Goal: Transaction & Acquisition: Purchase product/service

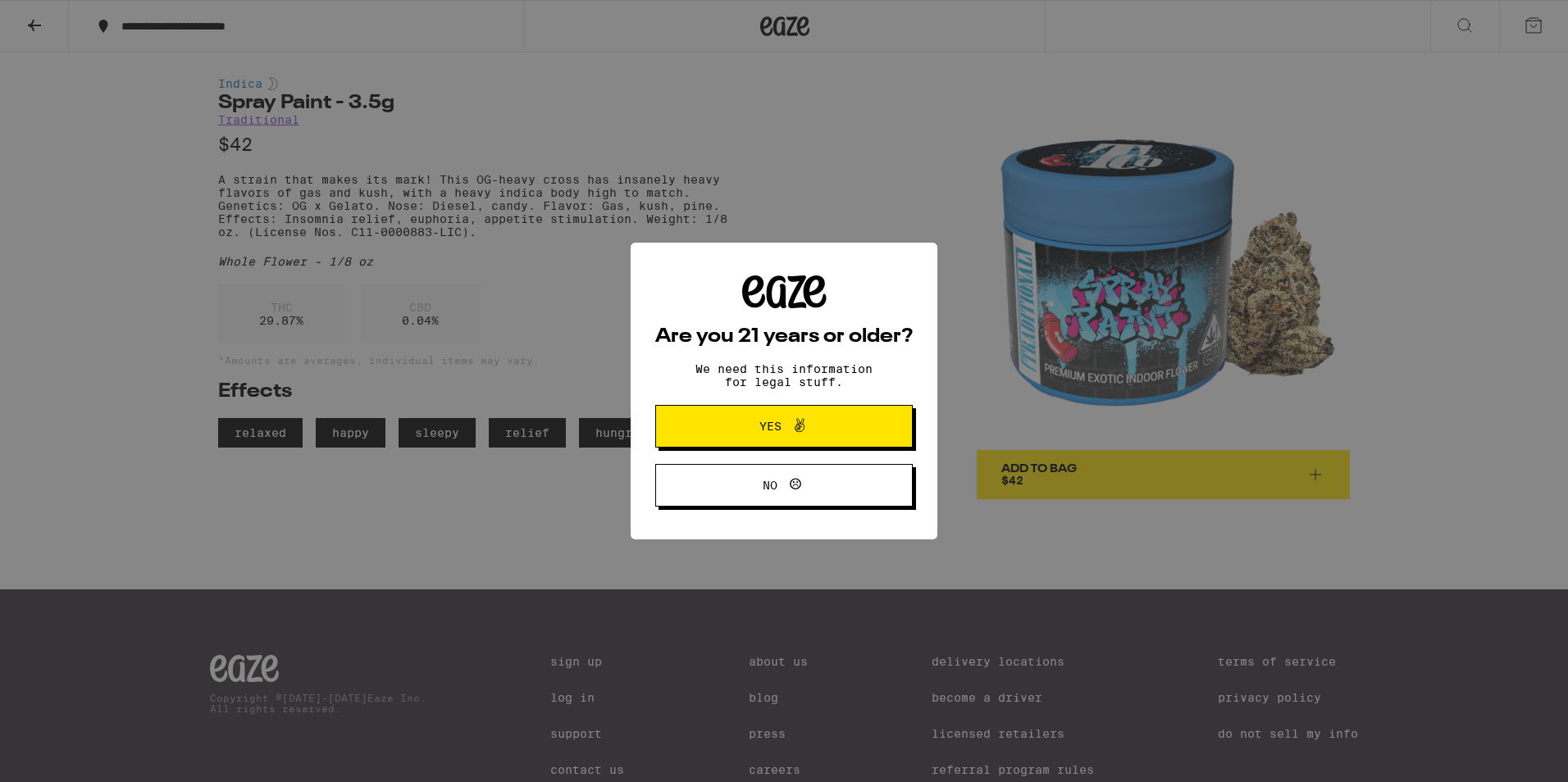
click at [812, 430] on span "Yes" at bounding box center [784, 426] width 125 height 21
